Goal: Information Seeking & Learning: Learn about a topic

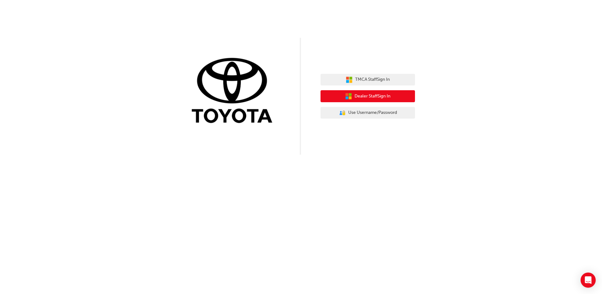
click at [389, 97] on span "Dealer Staff Sign In" at bounding box center [373, 96] width 36 height 7
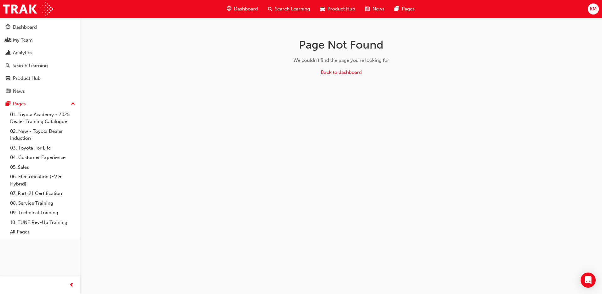
click at [279, 6] on span "Search Learning" at bounding box center [292, 8] width 35 height 7
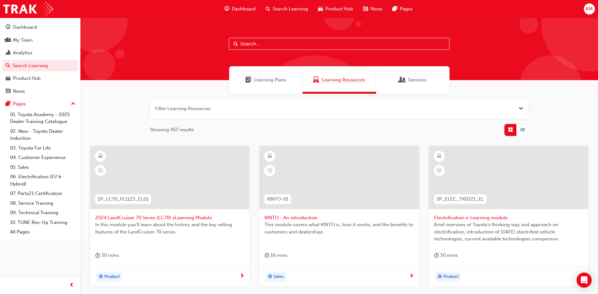
click at [268, 46] on input "text" at bounding box center [339, 44] width 221 height 12
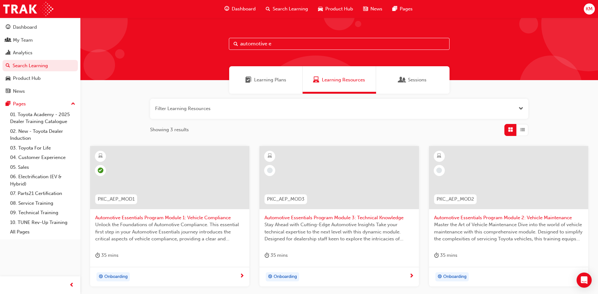
type input "automotive e"
click at [483, 214] on span "Automotive Essentials Program Module 2: Vehicle Maintenance" at bounding box center [508, 217] width 149 height 7
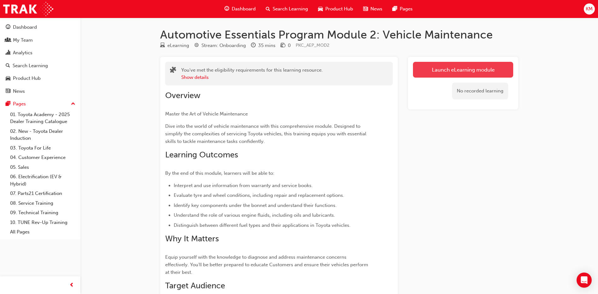
click at [442, 68] on link "Launch eLearning module" at bounding box center [463, 70] width 100 height 16
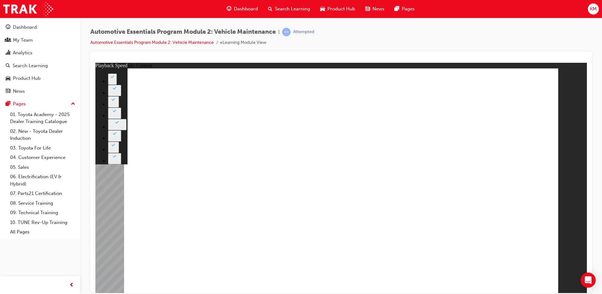
type input "33"
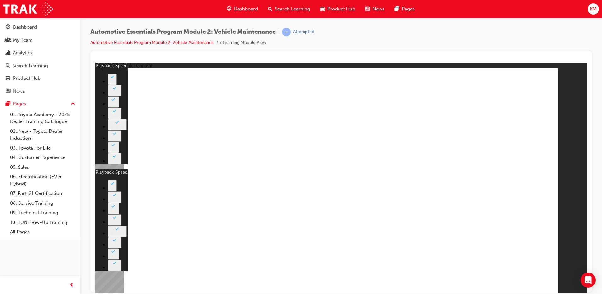
drag, startPoint x: 207, startPoint y: 235, endPoint x: 526, endPoint y: 277, distance: 321.6
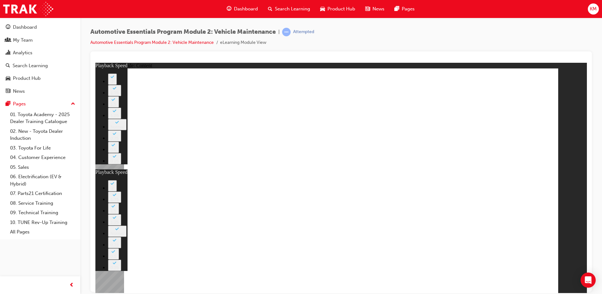
type input "1"
type input "33"
type input "1"
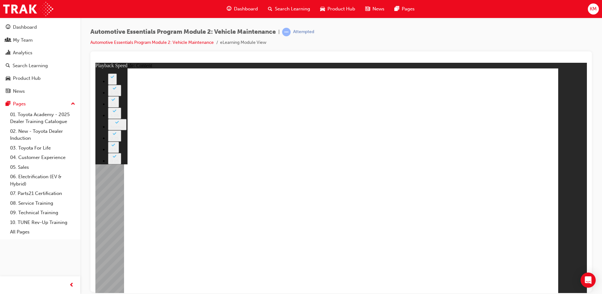
type input "8"
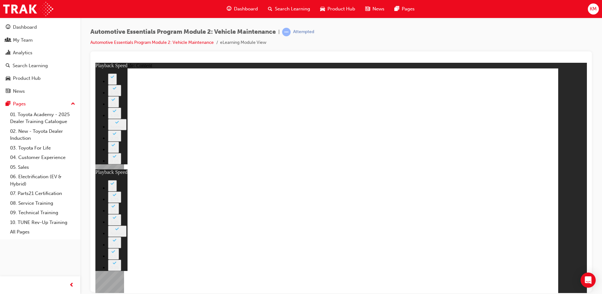
type input "21"
type input "8"
type input "21"
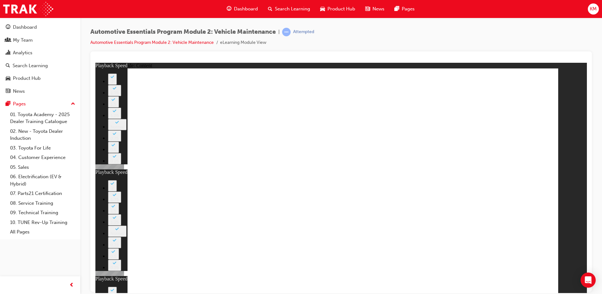
type input "10"
type input "8"
type input "21"
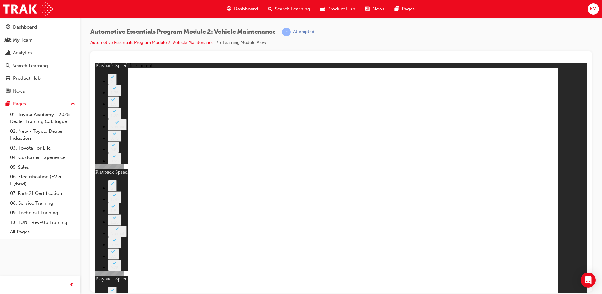
type input "10"
drag, startPoint x: 398, startPoint y: 247, endPoint x: 475, endPoint y: 255, distance: 77.6
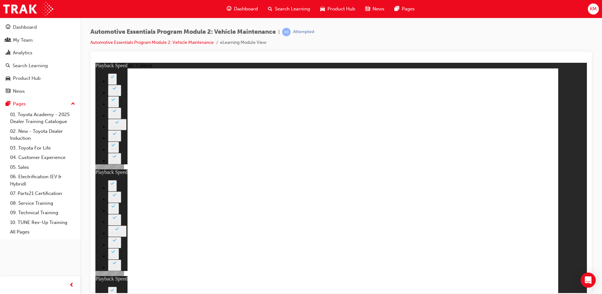
type input "36"
type input "8"
type input "21"
type input "10"
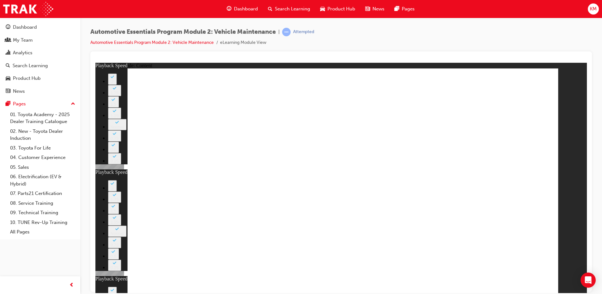
type input "12"
type input "8"
type input "21"
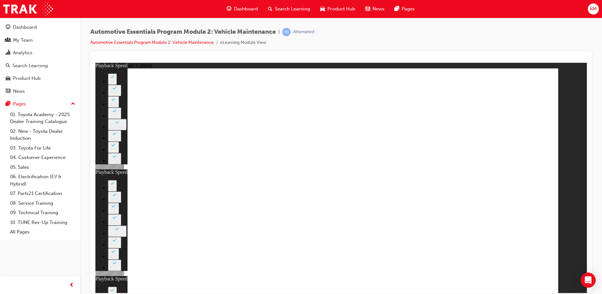
type input "10"
type input "36"
type input "12"
type input "8"
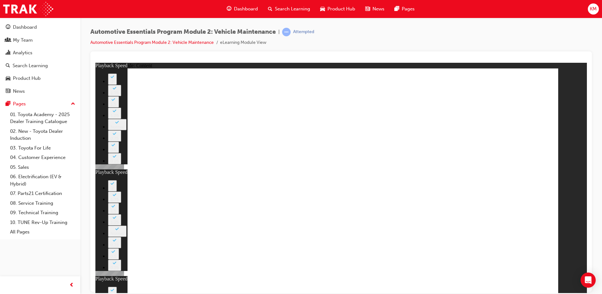
type input "21"
type input "10"
type input "36"
type input "12"
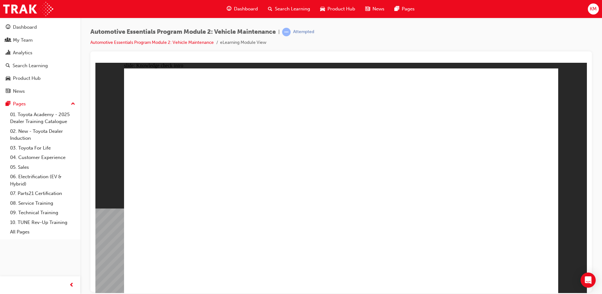
radio input "true"
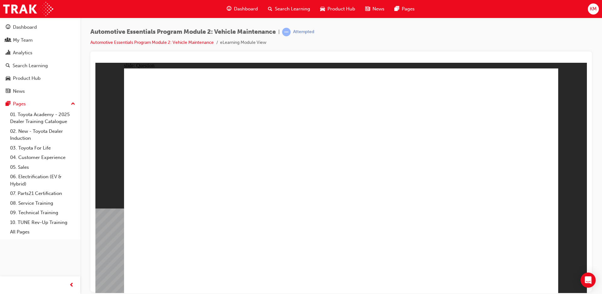
radio input "true"
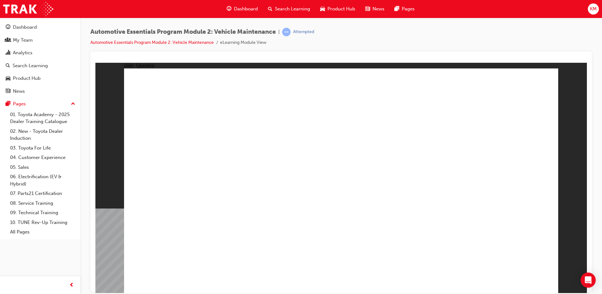
radio input "true"
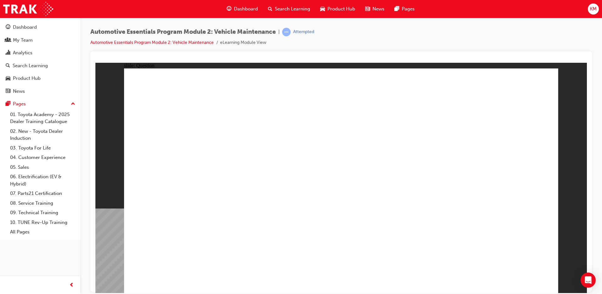
radio input "true"
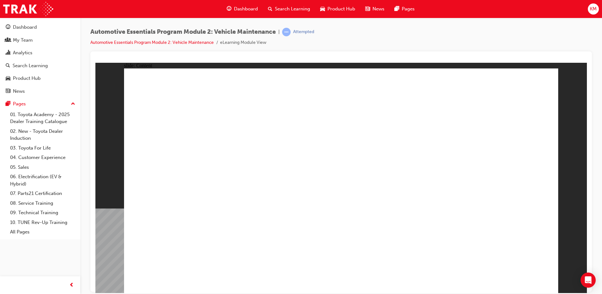
drag, startPoint x: 545, startPoint y: 77, endPoint x: 549, endPoint y: 82, distance: 6.5
drag, startPoint x: 543, startPoint y: 71, endPoint x: 527, endPoint y: 135, distance: 66.2
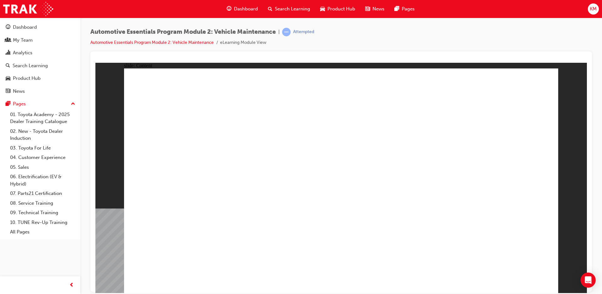
drag, startPoint x: 506, startPoint y: 89, endPoint x: 509, endPoint y: 76, distance: 13.5
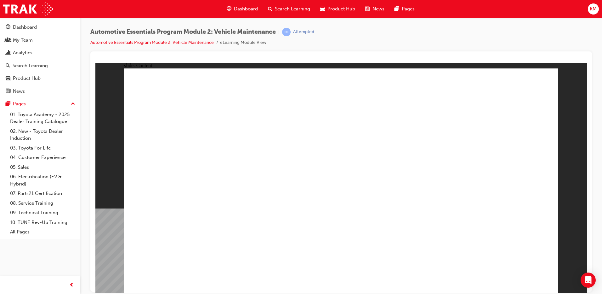
radio input "true"
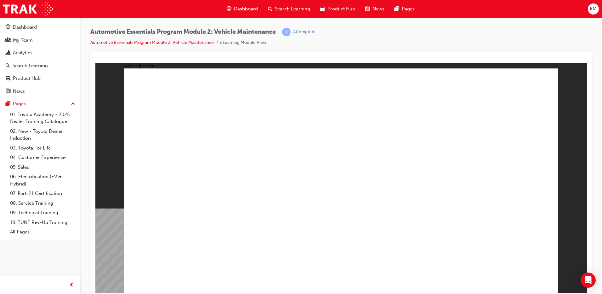
radio input "true"
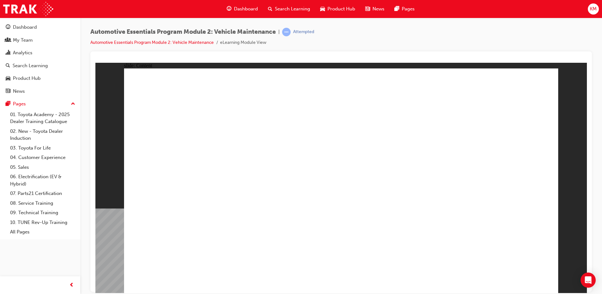
drag, startPoint x: 530, startPoint y: 274, endPoint x: 618, endPoint y: 356, distance: 120.2
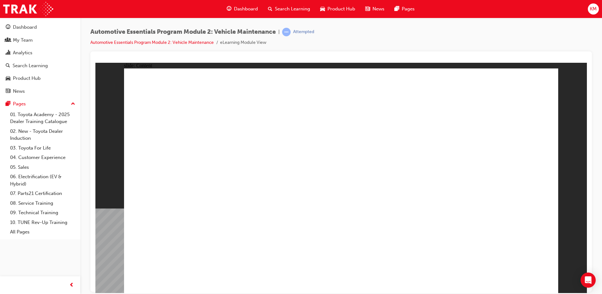
drag, startPoint x: 507, startPoint y: 275, endPoint x: 508, endPoint y: 281, distance: 5.4
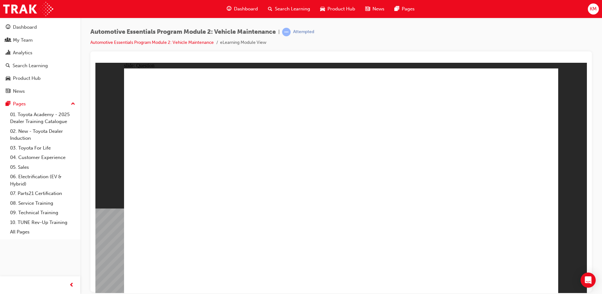
radio input "true"
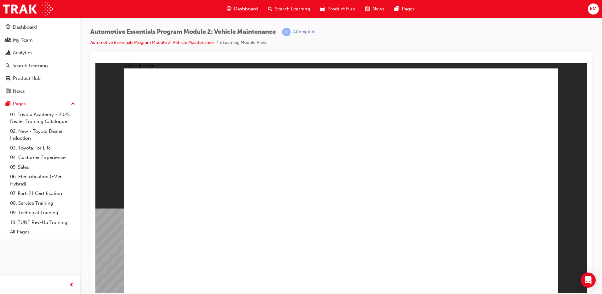
radio input "true"
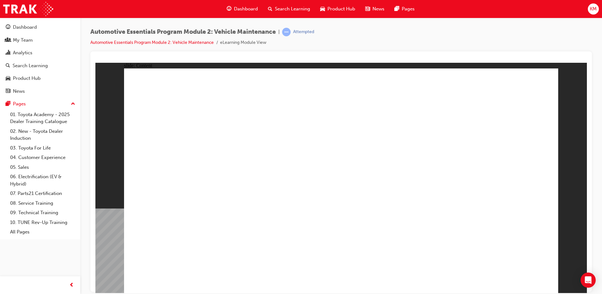
drag, startPoint x: 644, startPoint y: 355, endPoint x: 528, endPoint y: 277, distance: 140.1
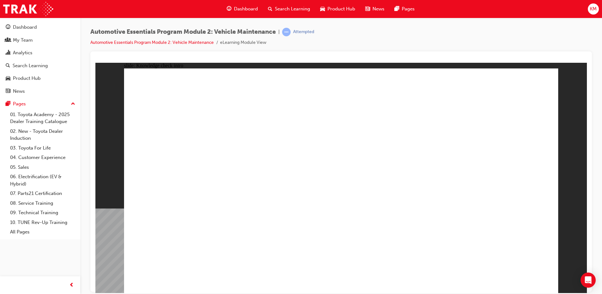
radio input "true"
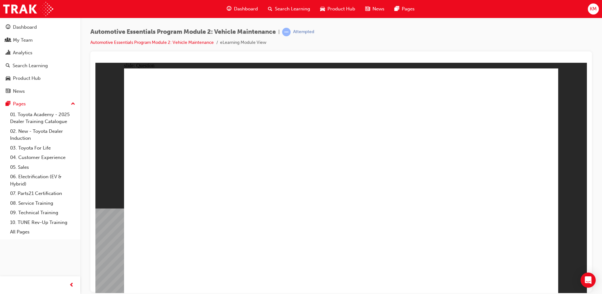
radio input "true"
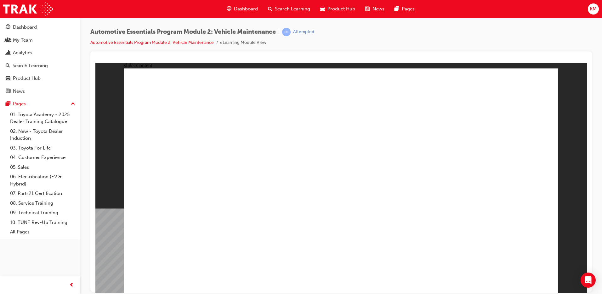
drag, startPoint x: 532, startPoint y: 76, endPoint x: 526, endPoint y: 83, distance: 9.4
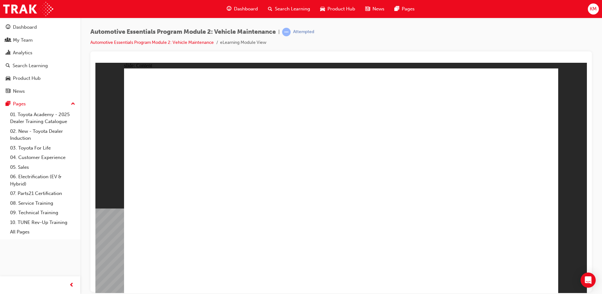
drag, startPoint x: 543, startPoint y: 86, endPoint x: 543, endPoint y: 102, distance: 15.8
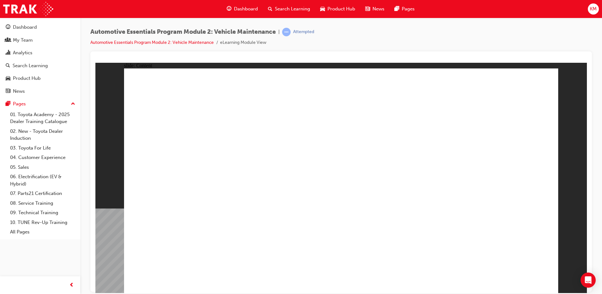
drag, startPoint x: 446, startPoint y: 214, endPoint x: 468, endPoint y: 231, distance: 27.7
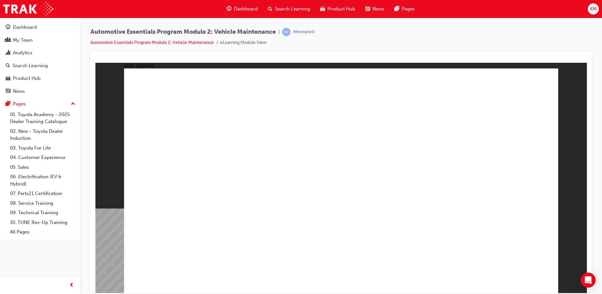
radio input "true"
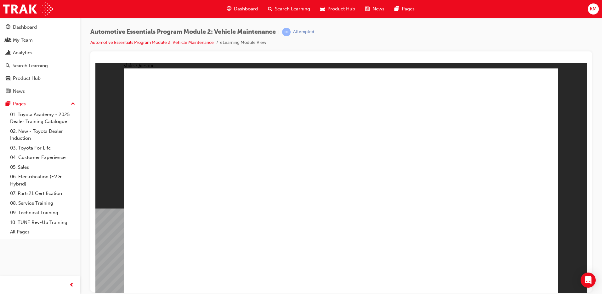
radio input "true"
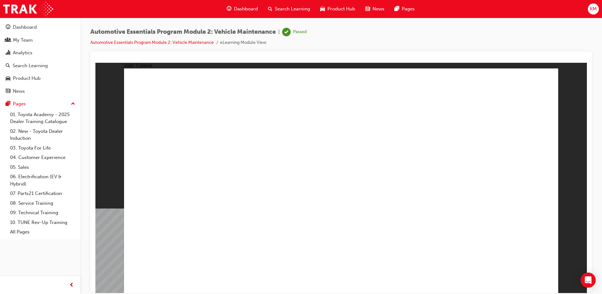
click at [291, 10] on span "Search Learning" at bounding box center [292, 8] width 35 height 7
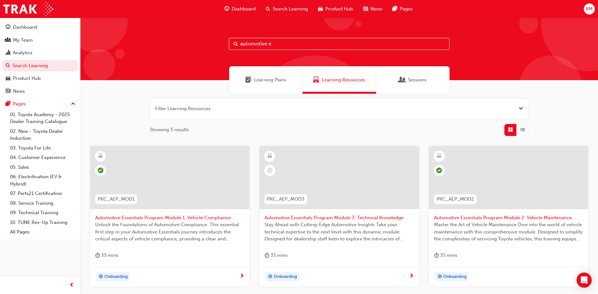
click at [318, 168] on div at bounding box center [338, 177] width 159 height 63
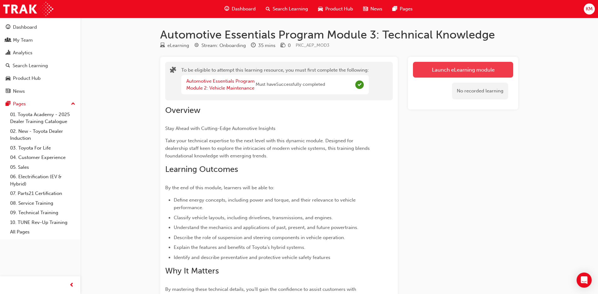
click at [465, 73] on button "Launch eLearning module" at bounding box center [463, 70] width 100 height 16
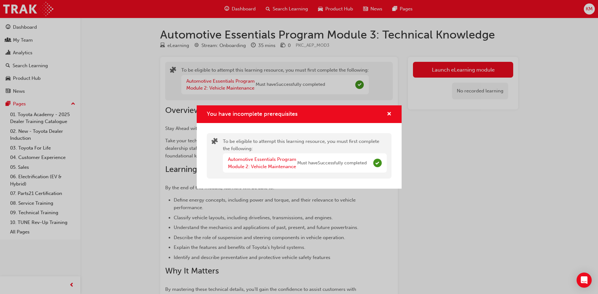
click at [518, 172] on div "You have incomplete prerequisites To be eligible to attempt this learning resou…" at bounding box center [299, 147] width 598 height 294
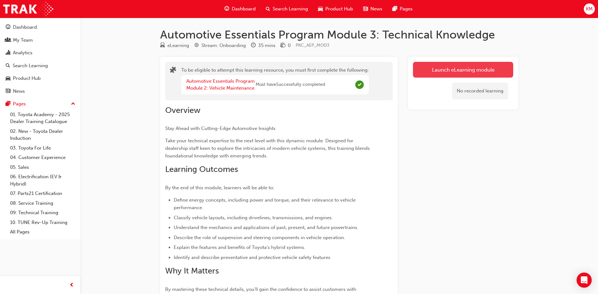
click at [452, 71] on button "Launch eLearning module" at bounding box center [463, 70] width 100 height 16
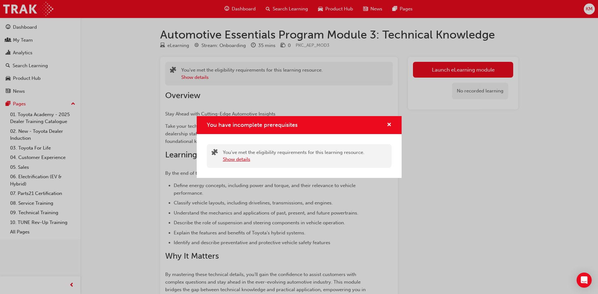
click at [243, 159] on button "Show details" at bounding box center [236, 159] width 27 height 7
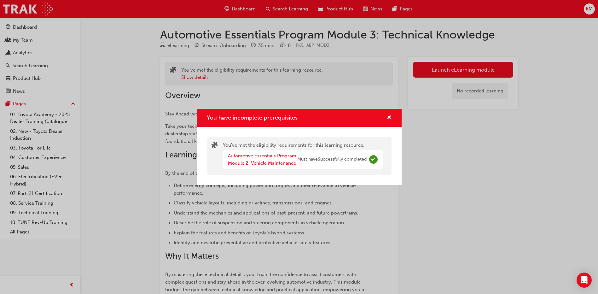
click at [272, 163] on link "Automotive Essentials Program Module 2: Vehicle Maintenance" at bounding box center [262, 159] width 68 height 13
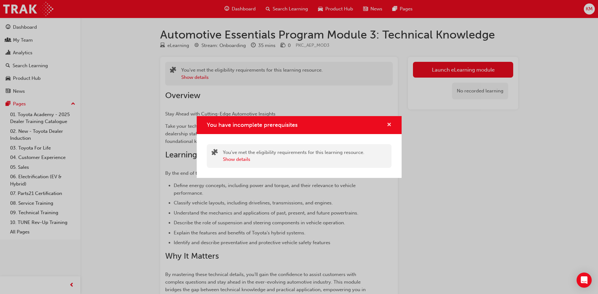
click at [387, 124] on span "cross-icon" at bounding box center [389, 125] width 5 height 6
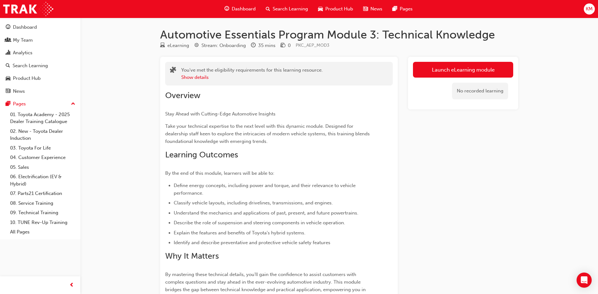
drag, startPoint x: 279, startPoint y: 7, endPoint x: 288, endPoint y: 16, distance: 13.4
click at [279, 7] on span "Search Learning" at bounding box center [289, 8] width 35 height 7
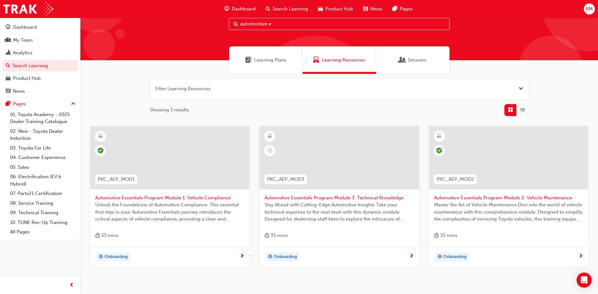
scroll to position [54, 0]
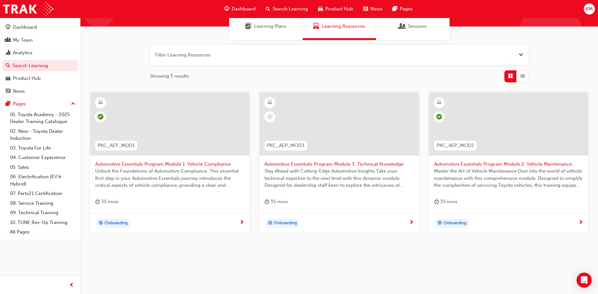
click at [300, 161] on span "Automotive Essentials Program Module 3: Technical Knowledge" at bounding box center [338, 163] width 149 height 7
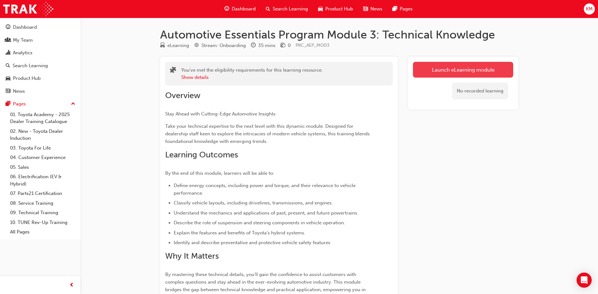
click at [461, 71] on button "Launch eLearning module" at bounding box center [463, 70] width 100 height 16
click at [465, 72] on link "Launch eLearning module" at bounding box center [463, 70] width 100 height 16
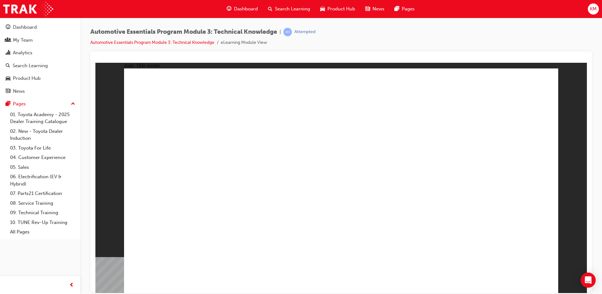
drag, startPoint x: 249, startPoint y: 242, endPoint x: 256, endPoint y: 233, distance: 11.3
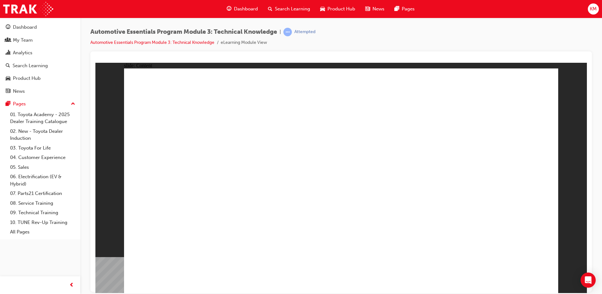
drag, startPoint x: 541, startPoint y: 77, endPoint x: 540, endPoint y: 80, distance: 3.4
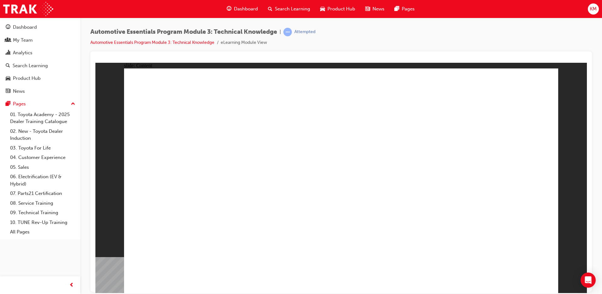
drag, startPoint x: 550, startPoint y: 74, endPoint x: 546, endPoint y: 84, distance: 10.3
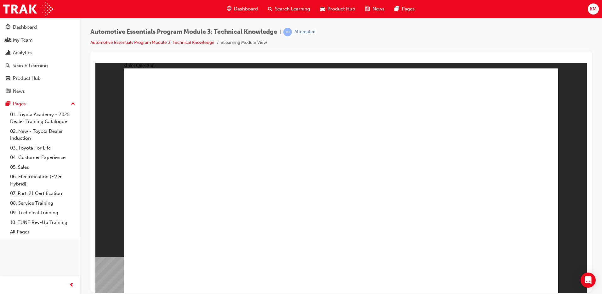
radio input "true"
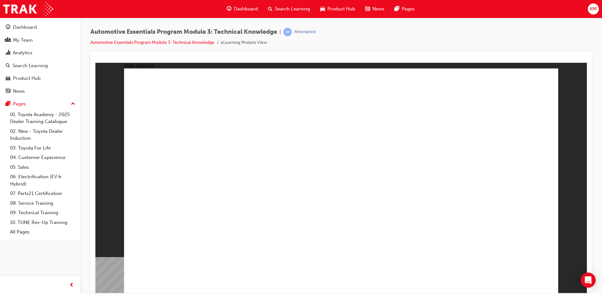
drag, startPoint x: 233, startPoint y: 253, endPoint x: 247, endPoint y: 243, distance: 16.9
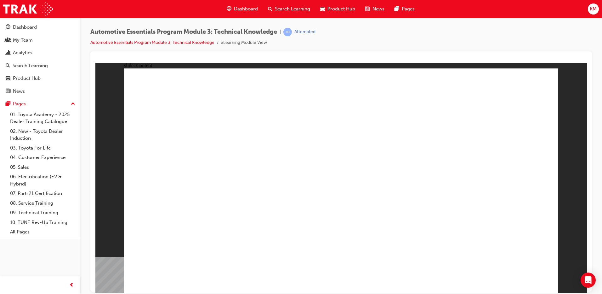
drag, startPoint x: 529, startPoint y: 86, endPoint x: 491, endPoint y: 136, distance: 63.1
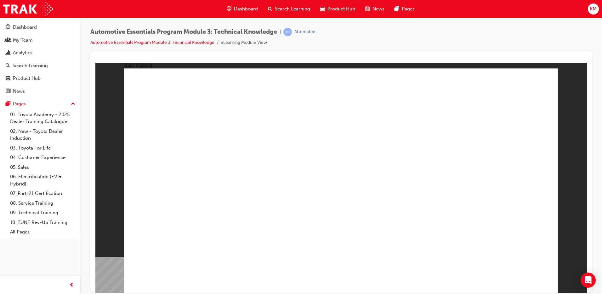
radio input "true"
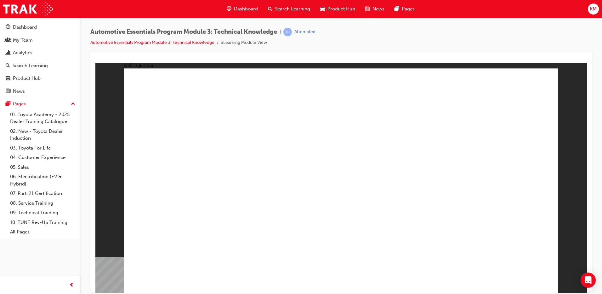
radio input "true"
drag, startPoint x: 502, startPoint y: 275, endPoint x: 515, endPoint y: 271, distance: 13.8
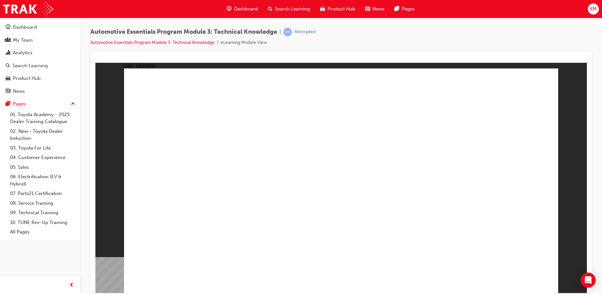
radio input "true"
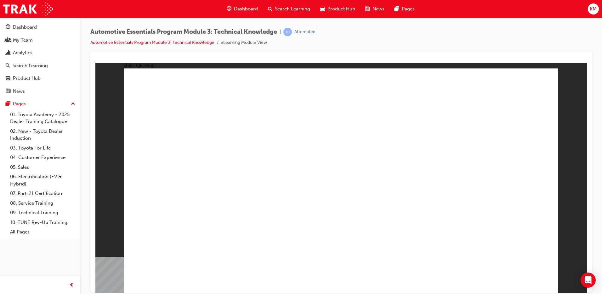
radio input "true"
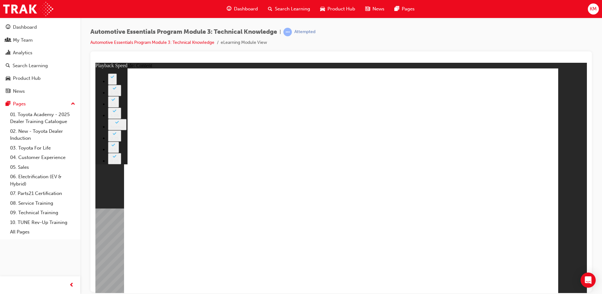
drag, startPoint x: 235, startPoint y: 235, endPoint x: 195, endPoint y: 238, distance: 40.1
type input "227"
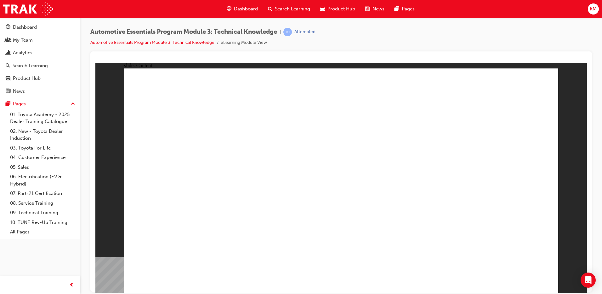
drag, startPoint x: 252, startPoint y: 229, endPoint x: 255, endPoint y: 237, distance: 7.8
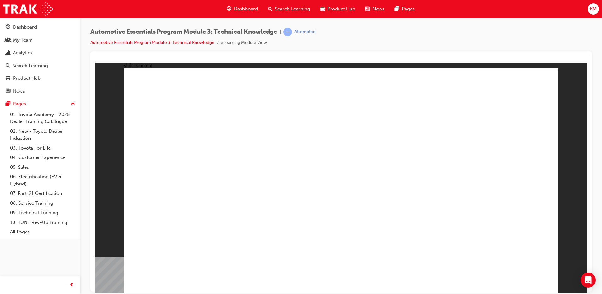
drag, startPoint x: 519, startPoint y: 89, endPoint x: 529, endPoint y: 83, distance: 11.3
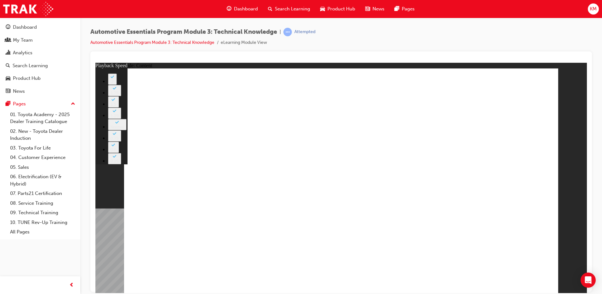
type input "12"
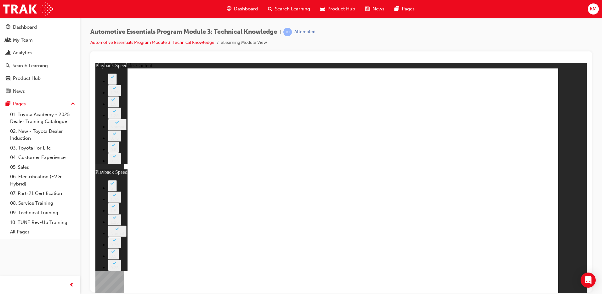
type input "1"
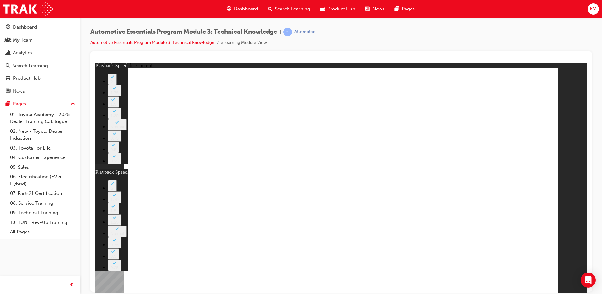
type input "12"
type input "1"
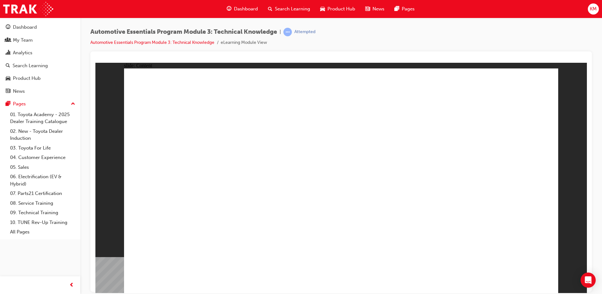
drag, startPoint x: 518, startPoint y: 90, endPoint x: 529, endPoint y: 90, distance: 11.3
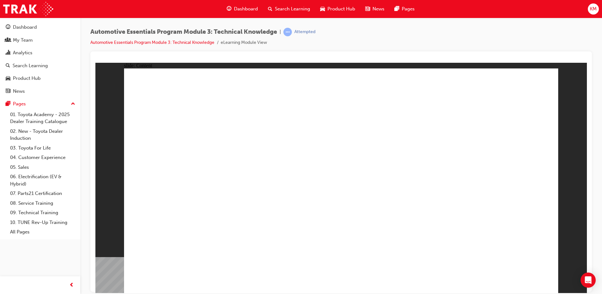
drag, startPoint x: 550, startPoint y: 82, endPoint x: 534, endPoint y: 80, distance: 16.2
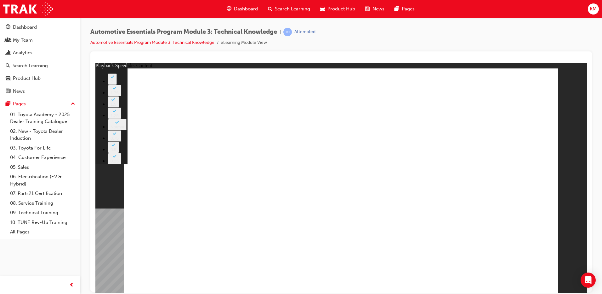
type input "18"
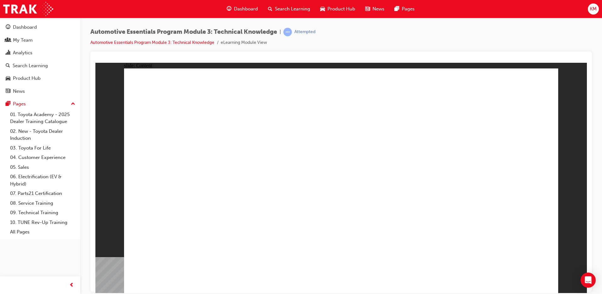
drag, startPoint x: 233, startPoint y: 146, endPoint x: 233, endPoint y: 139, distance: 6.6
drag, startPoint x: 261, startPoint y: 150, endPoint x: 252, endPoint y: 155, distance: 10.5
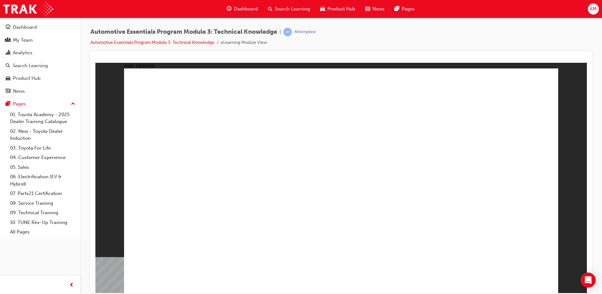
radio input "true"
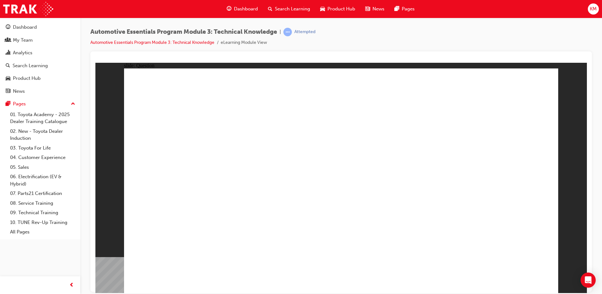
radio input "true"
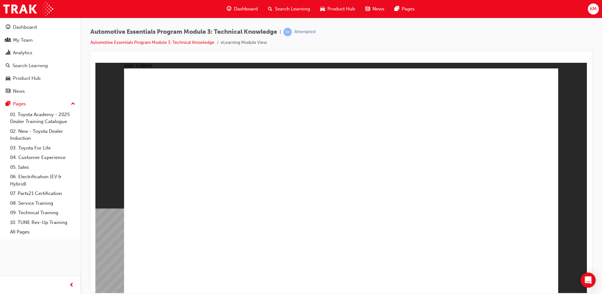
drag, startPoint x: 518, startPoint y: 85, endPoint x: 573, endPoint y: 115, distance: 62.2
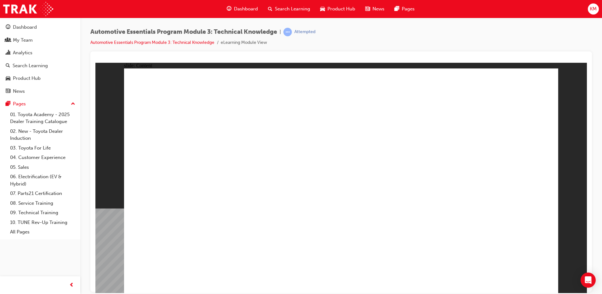
drag, startPoint x: 475, startPoint y: 77, endPoint x: 483, endPoint y: 86, distance: 11.6
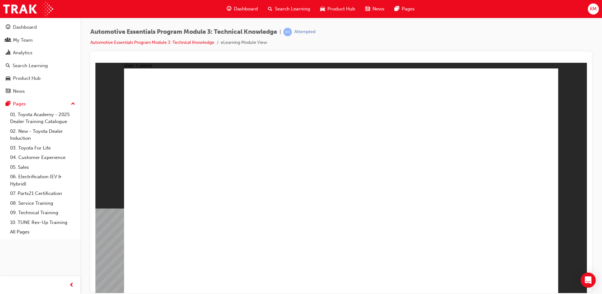
drag, startPoint x: 526, startPoint y: 84, endPoint x: 582, endPoint y: 103, distance: 58.6
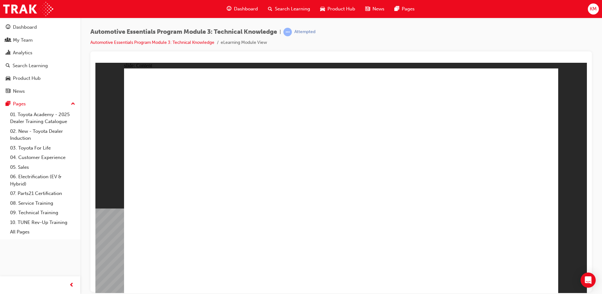
drag, startPoint x: 519, startPoint y: 88, endPoint x: 575, endPoint y: 150, distance: 83.7
drag, startPoint x: 249, startPoint y: 217, endPoint x: 353, endPoint y: 241, distance: 107.7
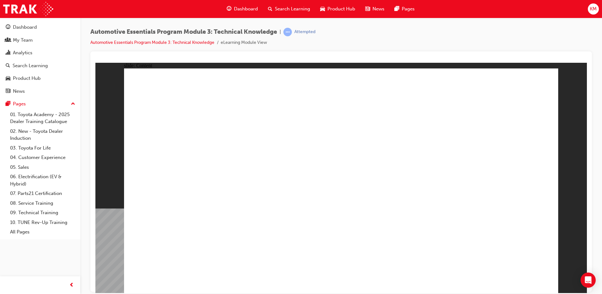
drag, startPoint x: 243, startPoint y: 214, endPoint x: 246, endPoint y: 211, distance: 4.0
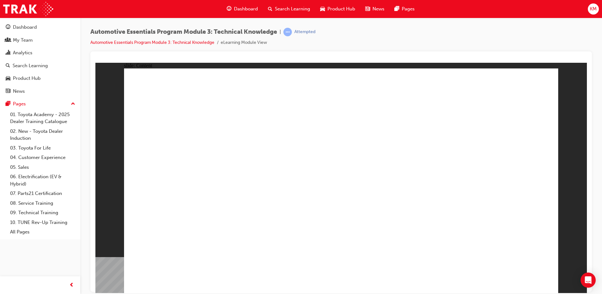
drag, startPoint x: 351, startPoint y: 238, endPoint x: 422, endPoint y: 170, distance: 98.7
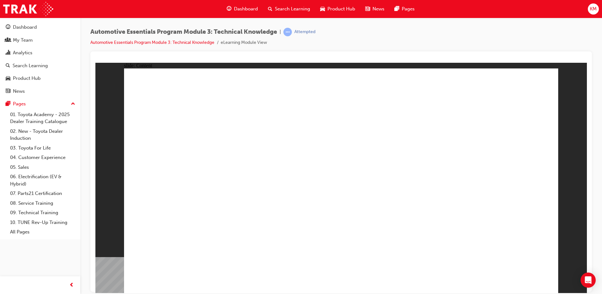
drag, startPoint x: 387, startPoint y: 181, endPoint x: 376, endPoint y: 232, distance: 52.1
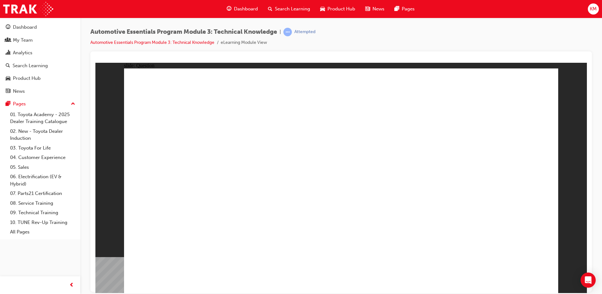
radio input "true"
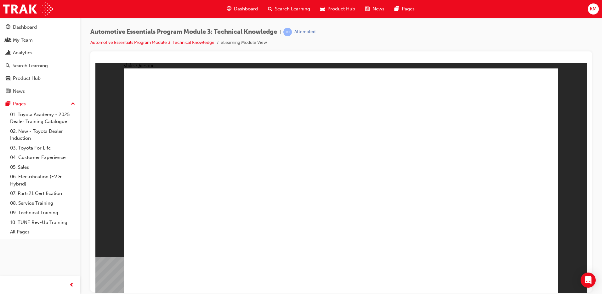
radio input "true"
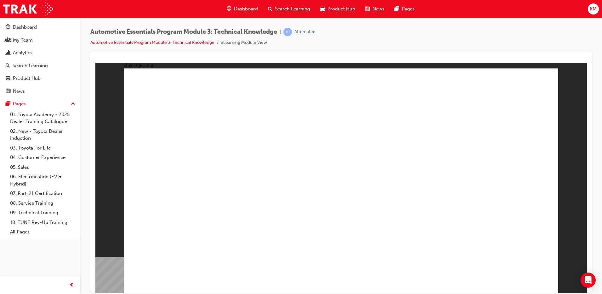
radio input "true"
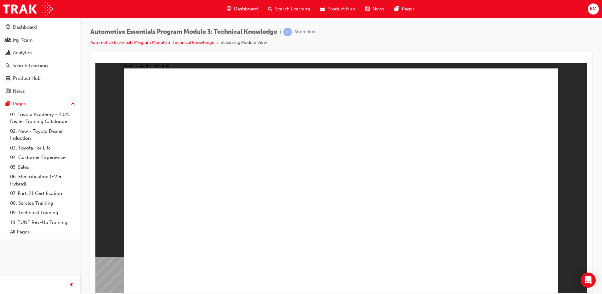
drag, startPoint x: 502, startPoint y: 277, endPoint x: 519, endPoint y: 277, distance: 18.0
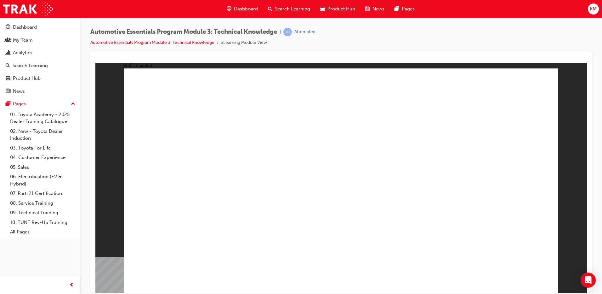
radio input "true"
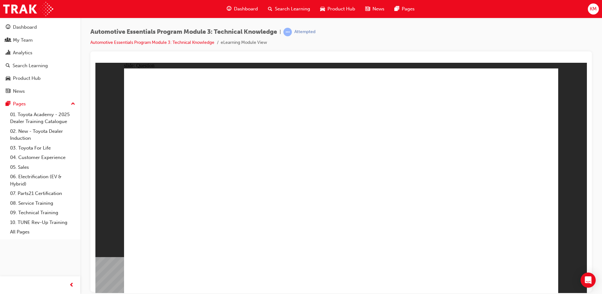
radio input "true"
drag, startPoint x: 361, startPoint y: 225, endPoint x: 355, endPoint y: 222, distance: 6.5
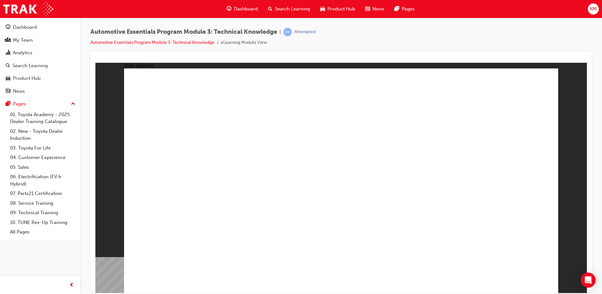
radio input "true"
drag, startPoint x: 529, startPoint y: 285, endPoint x: 525, endPoint y: 277, distance: 9.6
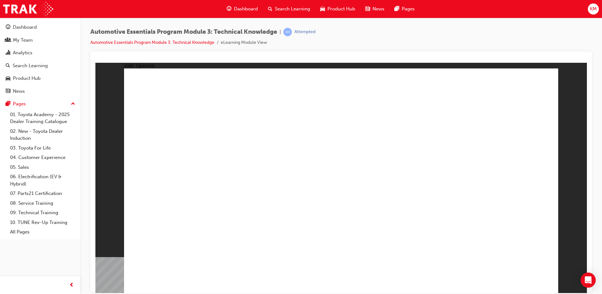
radio input "true"
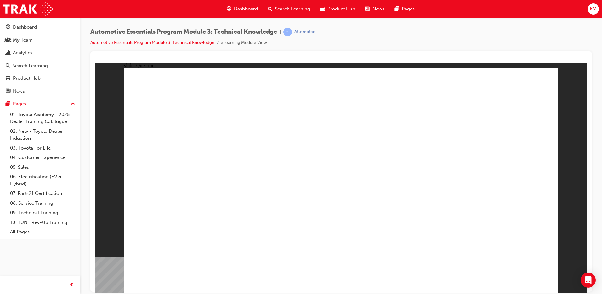
radio input "true"
drag, startPoint x: 505, startPoint y: 272, endPoint x: 509, endPoint y: 275, distance: 5.2
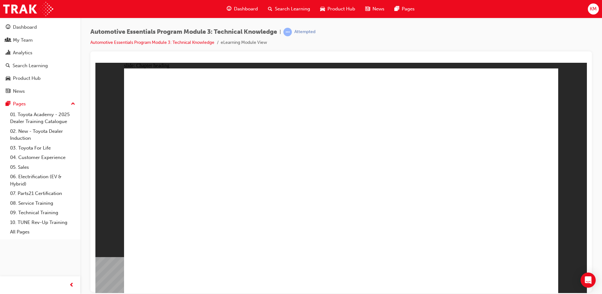
drag, startPoint x: 544, startPoint y: 81, endPoint x: 548, endPoint y: 88, distance: 8.2
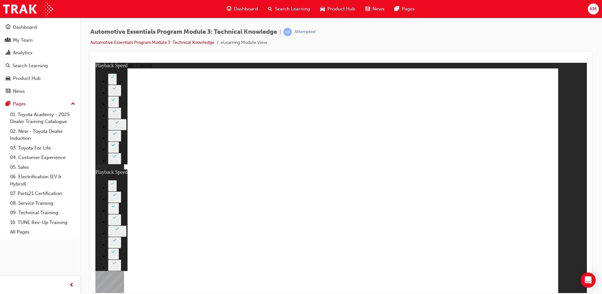
type input "8"
type input "10"
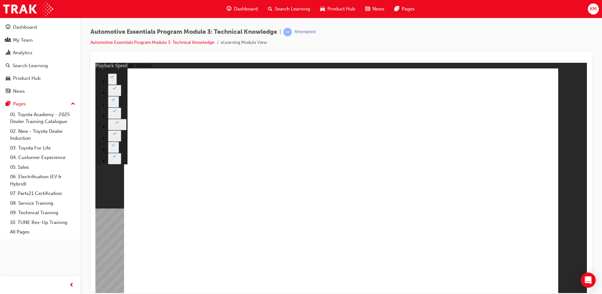
type input "7"
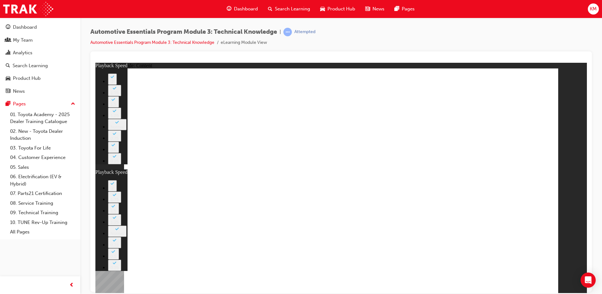
type input "29"
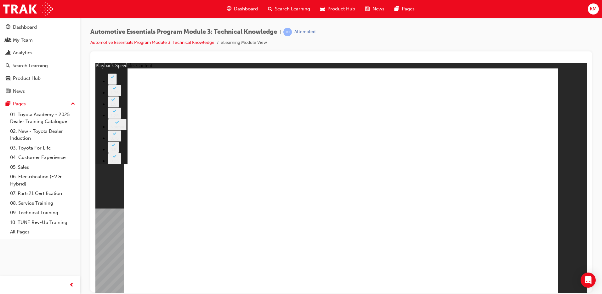
type input "7"
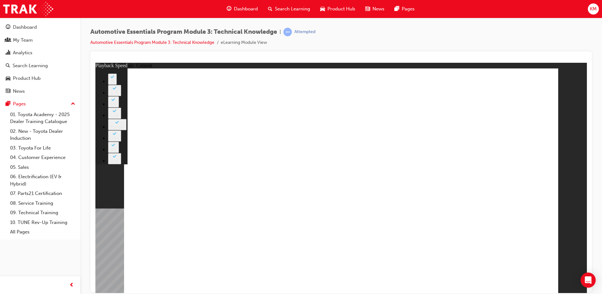
type input "7"
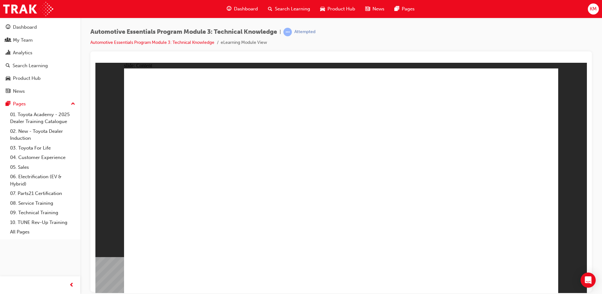
drag, startPoint x: 521, startPoint y: 271, endPoint x: 522, endPoint y: 274, distance: 3.2
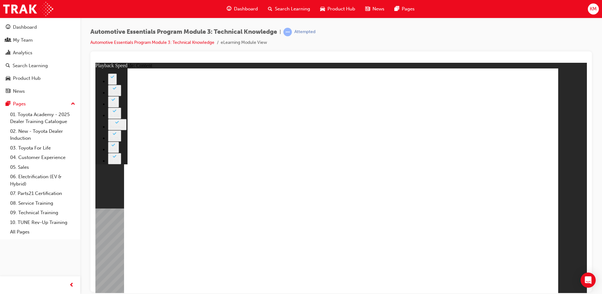
type input "26"
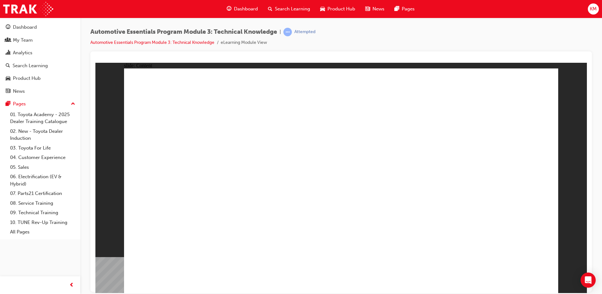
drag, startPoint x: 461, startPoint y: 212, endPoint x: 524, endPoint y: 242, distance: 69.8
radio input "true"
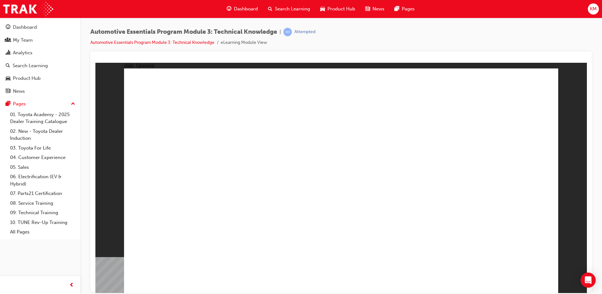
radio input "true"
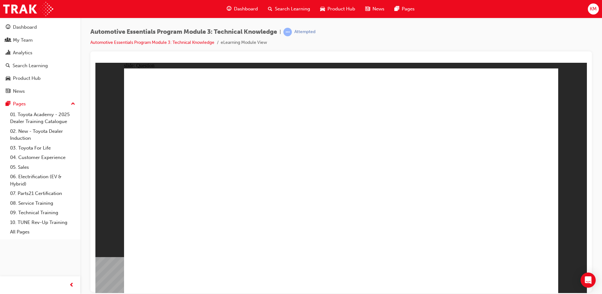
drag, startPoint x: 266, startPoint y: 238, endPoint x: 284, endPoint y: 183, distance: 58.4
click at [281, 5] on div "Search Learning" at bounding box center [289, 9] width 52 height 13
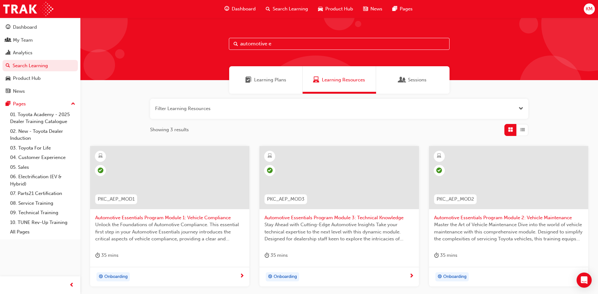
click at [588, 9] on span "KM" at bounding box center [588, 8] width 7 height 7
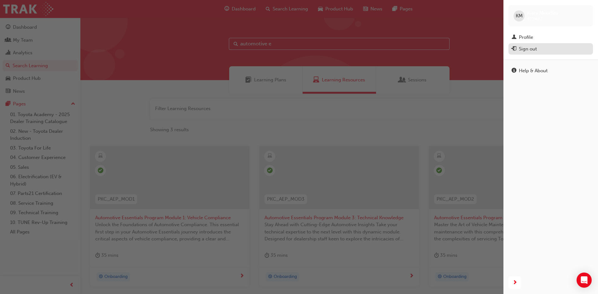
click at [525, 52] on div "Sign out" at bounding box center [528, 48] width 18 height 7
